Goal: Task Accomplishment & Management: Use online tool/utility

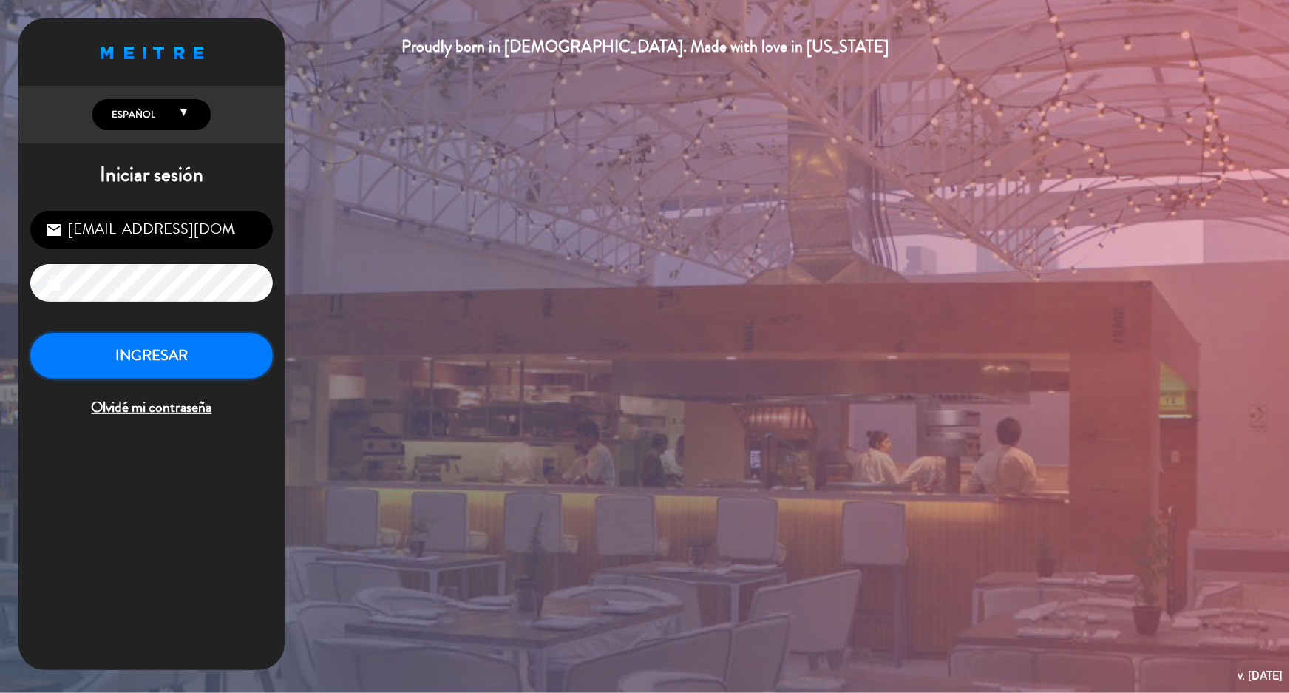
click at [160, 359] on button "INGRESAR" at bounding box center [151, 356] width 243 height 47
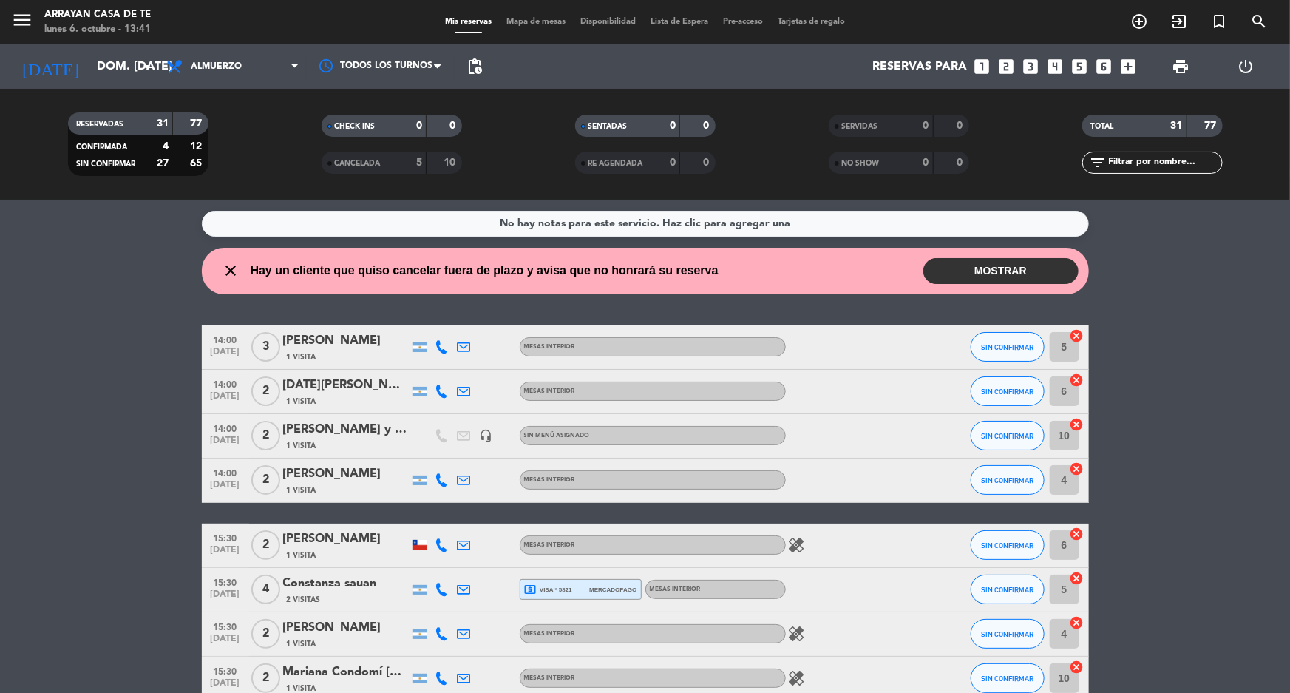
click at [988, 274] on button "MOSTRAR" at bounding box center [1001, 271] width 155 height 26
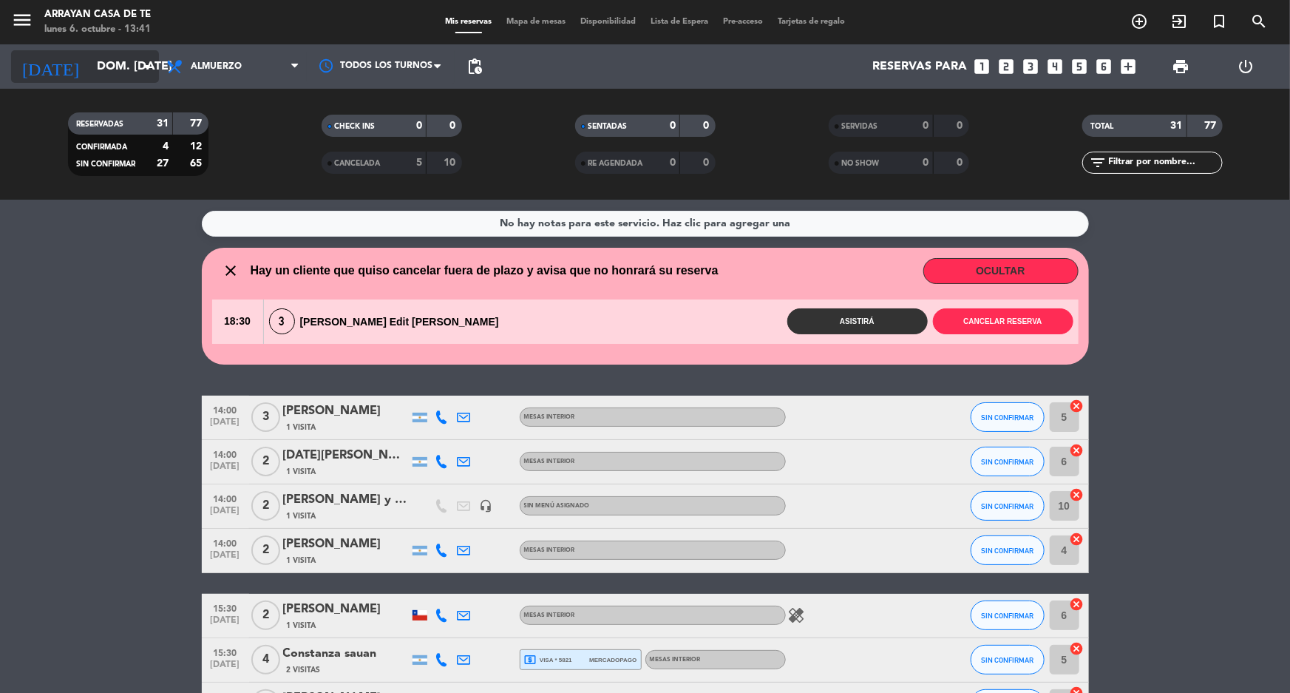
click at [121, 59] on input "dom. [DATE]" at bounding box center [167, 66] width 156 height 29
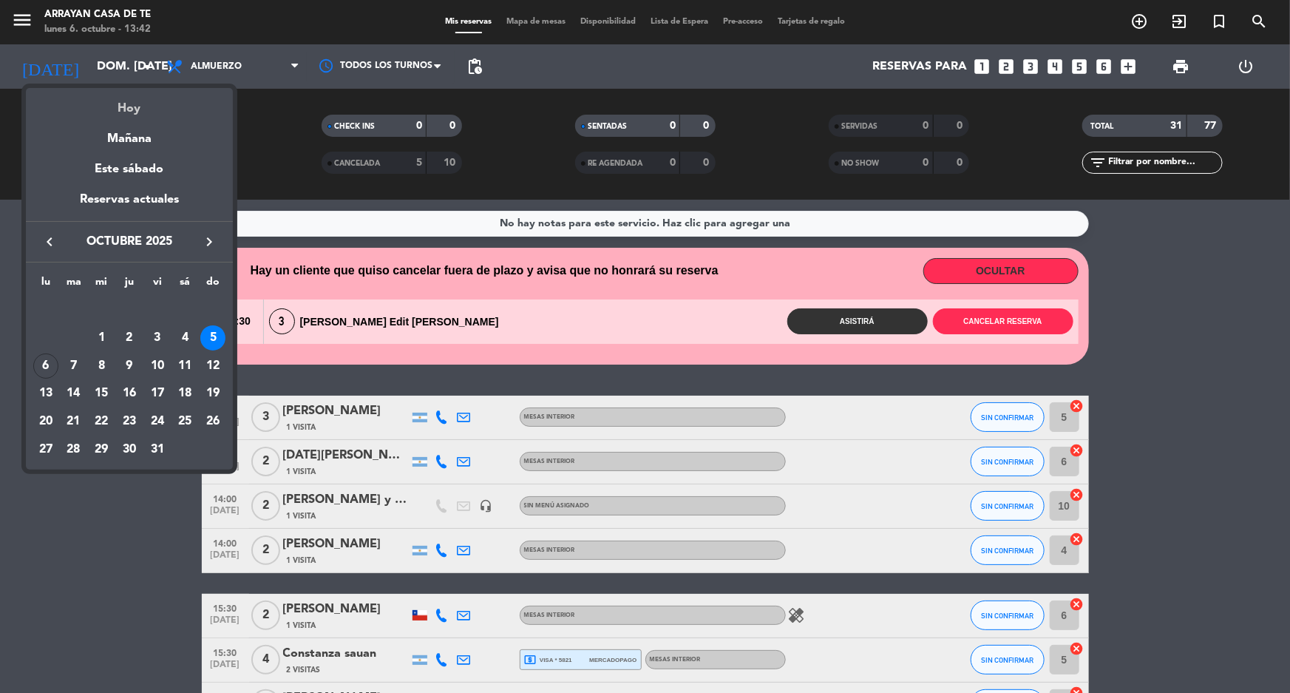
click at [126, 106] on div "Hoy" at bounding box center [129, 103] width 207 height 30
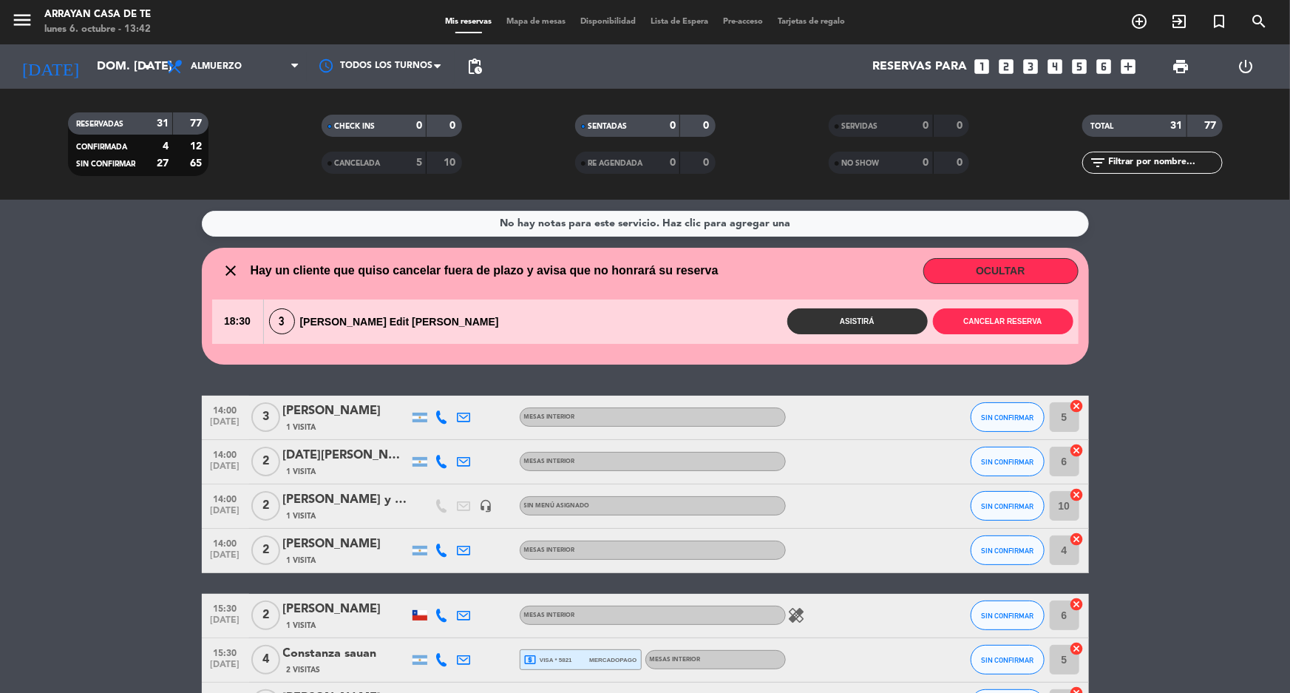
type input "lun. [DATE]"
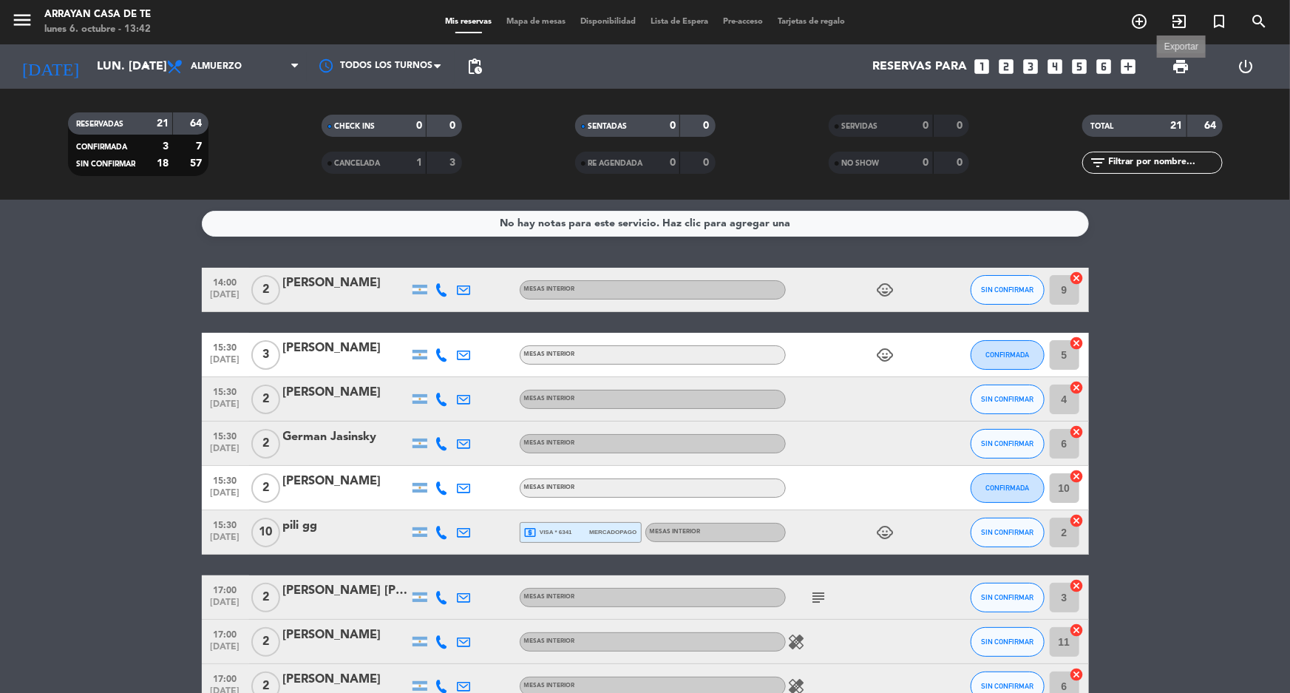
click at [1185, 70] on span "print" at bounding box center [1181, 67] width 18 height 18
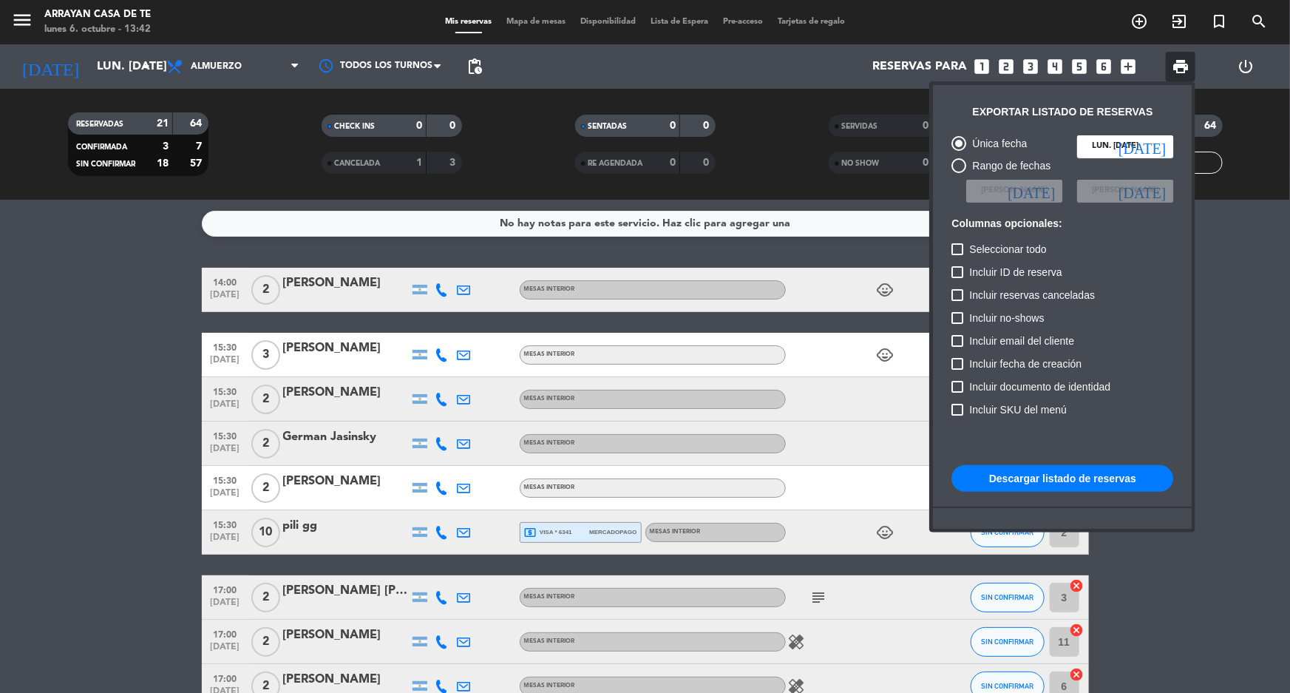
click at [1098, 477] on button "Descargar listado de reservas" at bounding box center [1063, 478] width 222 height 27
click at [154, 295] on div at bounding box center [645, 346] width 1290 height 693
